Goal: Ask a question

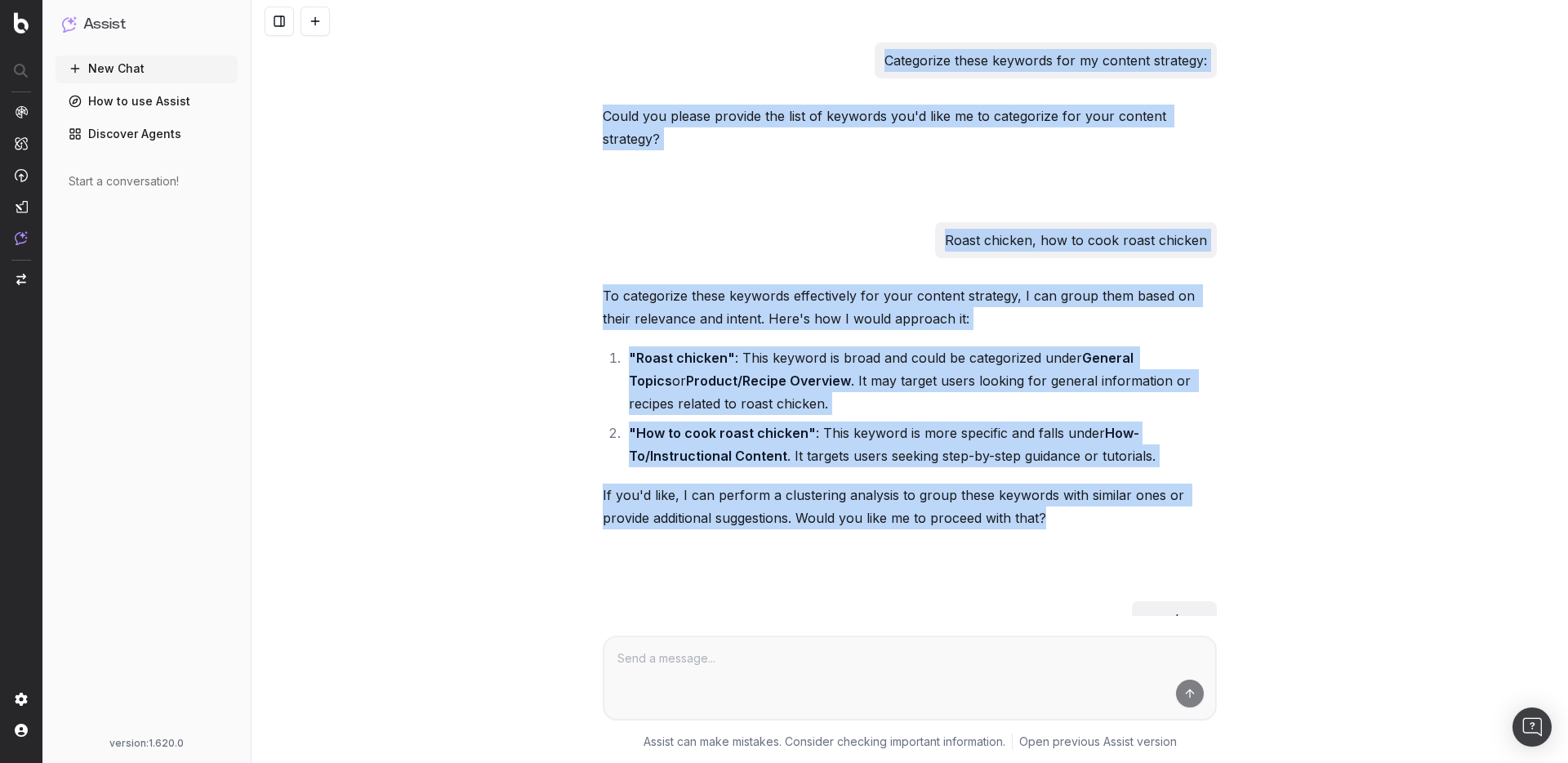
drag, startPoint x: 1056, startPoint y: 515, endPoint x: 848, endPoint y: -60, distance: 611.5
click at [848, 0] on html "Assist New Chat How to use Assist Discover Agents Start a conversation! version…" at bounding box center [784, 382] width 1568 height 763
copy div "Categorize these keywords for my content strategy: Could you please provide the…"
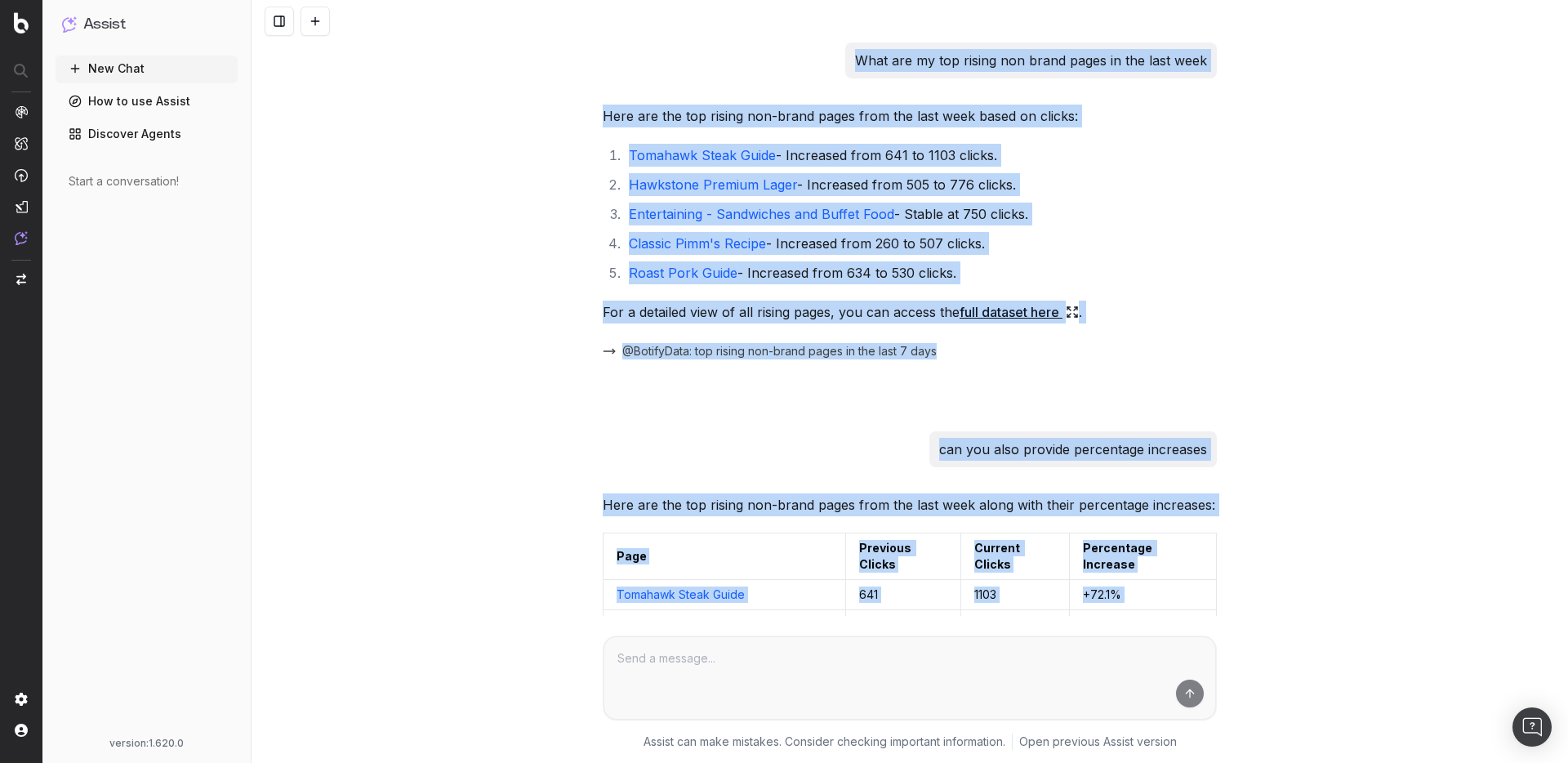
drag, startPoint x: 1141, startPoint y: 537, endPoint x: 706, endPoint y: -77, distance: 752.5
click at [706, 0] on html "Assist New Chat How to use Assist Discover Agents Start a conversation! version…" at bounding box center [784, 382] width 1568 height 763
copy div "What are my top rising non brand pages in the last week Here are the top rising…"
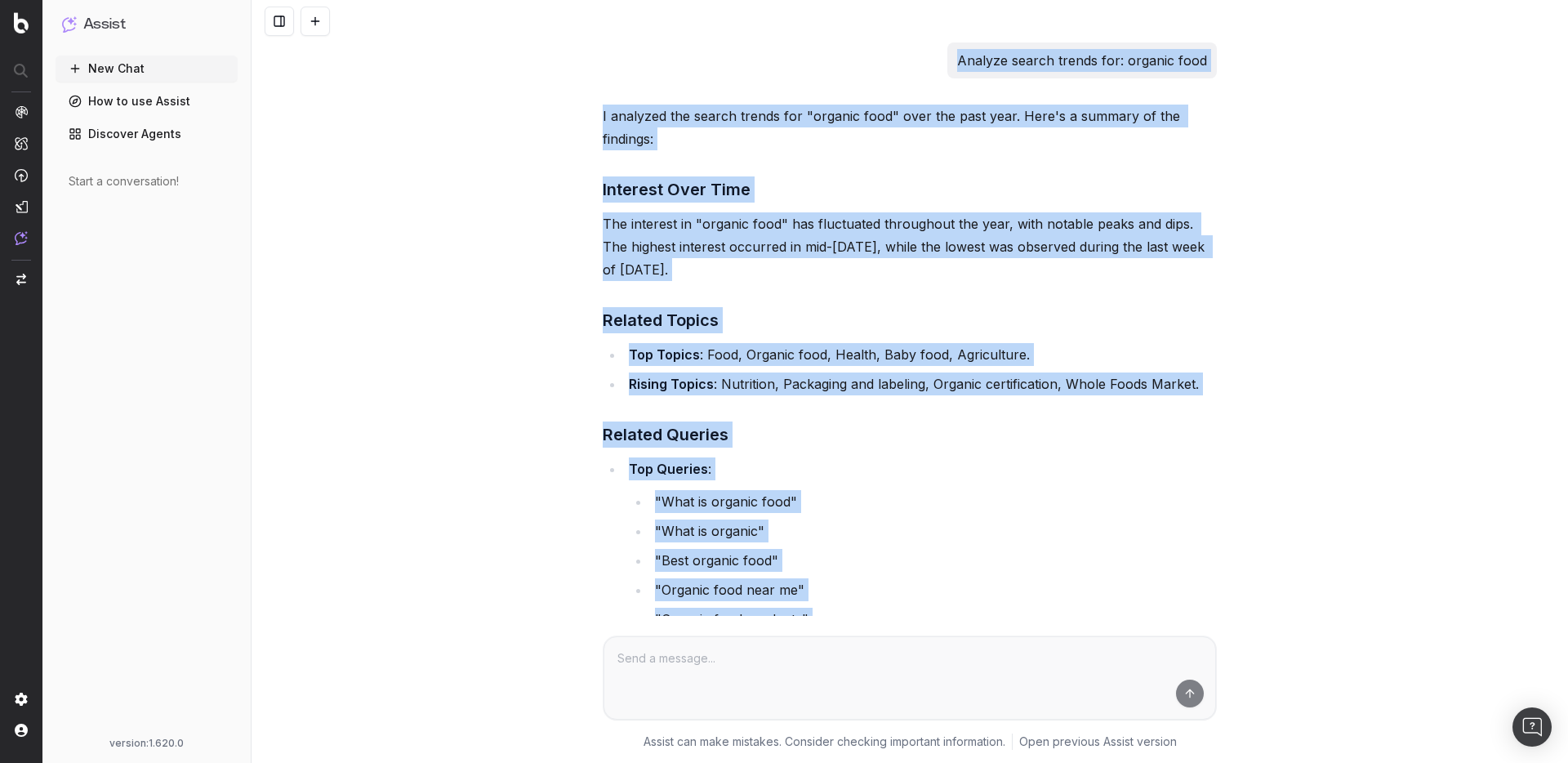
drag, startPoint x: 787, startPoint y: 540, endPoint x: 640, endPoint y: -99, distance: 655.7
click at [640, 0] on html "Assist New Chat How to use Assist Discover Agents Start a conversation! version…" at bounding box center [784, 382] width 1568 height 763
copy div "Analyze search trends for: organic food I analyzed the search trends for "organ…"
